Goal: Information Seeking & Learning: Learn about a topic

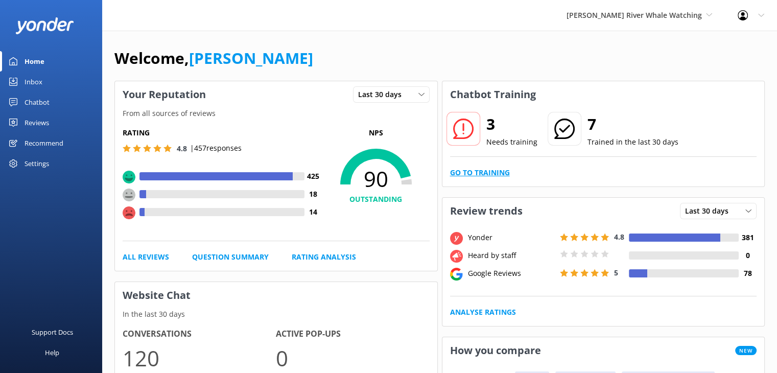
click at [476, 168] on link "Go to Training" at bounding box center [480, 172] width 60 height 11
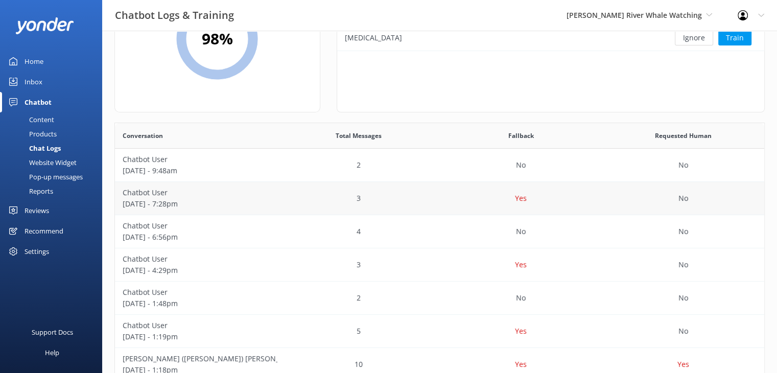
scroll to position [102, 0]
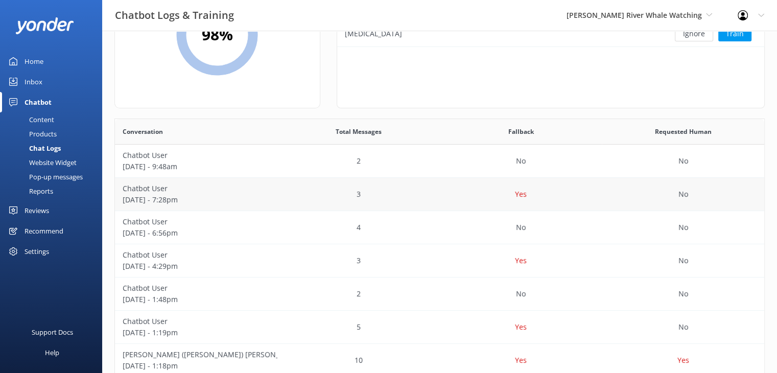
click at [455, 194] on div "Yes" at bounding box center [521, 194] width 162 height 33
